Goal: Navigation & Orientation: Find specific page/section

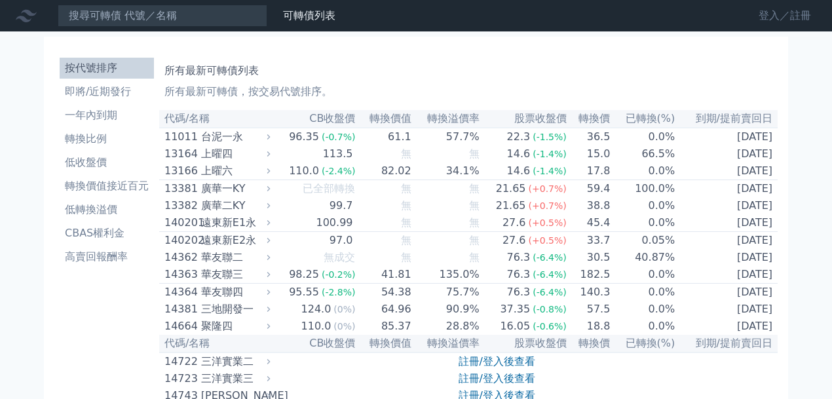
click at [783, 17] on link "登入／註冊" at bounding box center [784, 15] width 73 height 21
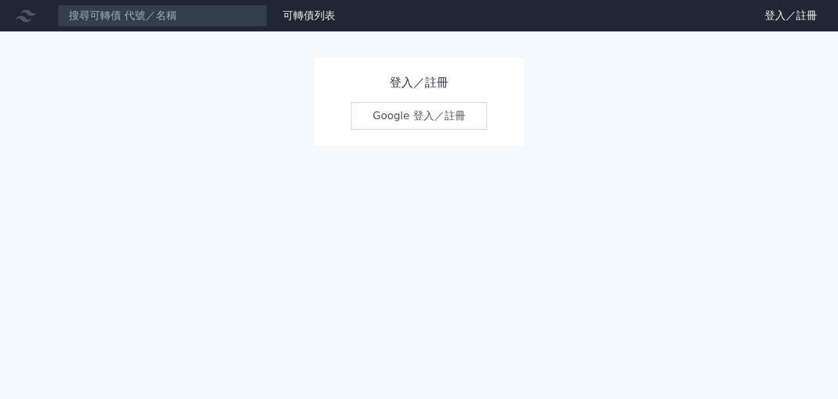
click at [418, 117] on link "Google 登入／註冊" at bounding box center [419, 116] width 136 height 28
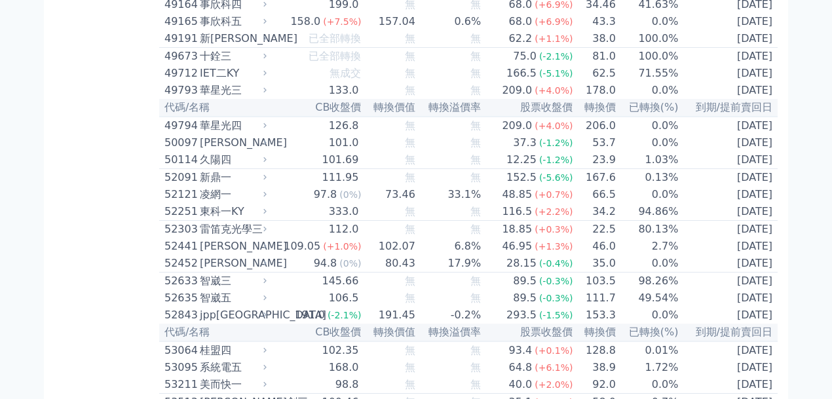
scroll to position [6391, 0]
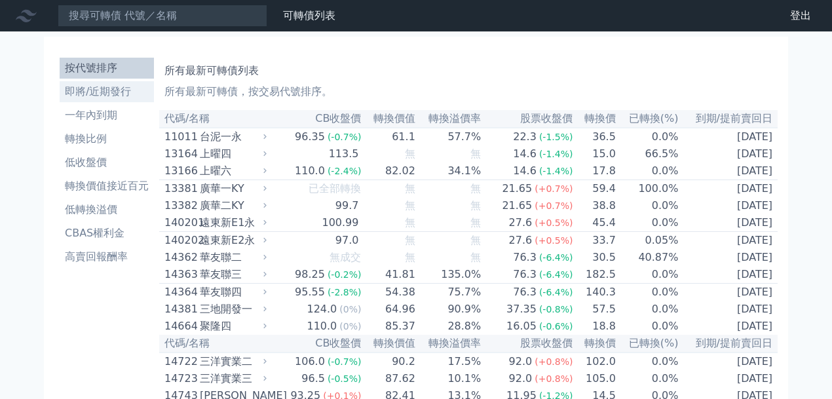
click at [107, 95] on li "即將/近期發行" at bounding box center [107, 92] width 94 height 16
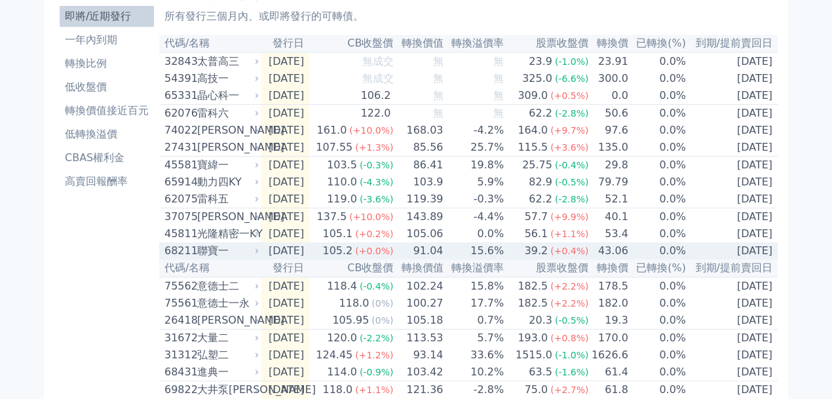
scroll to position [3, 0]
